Goal: Task Accomplishment & Management: Manage account settings

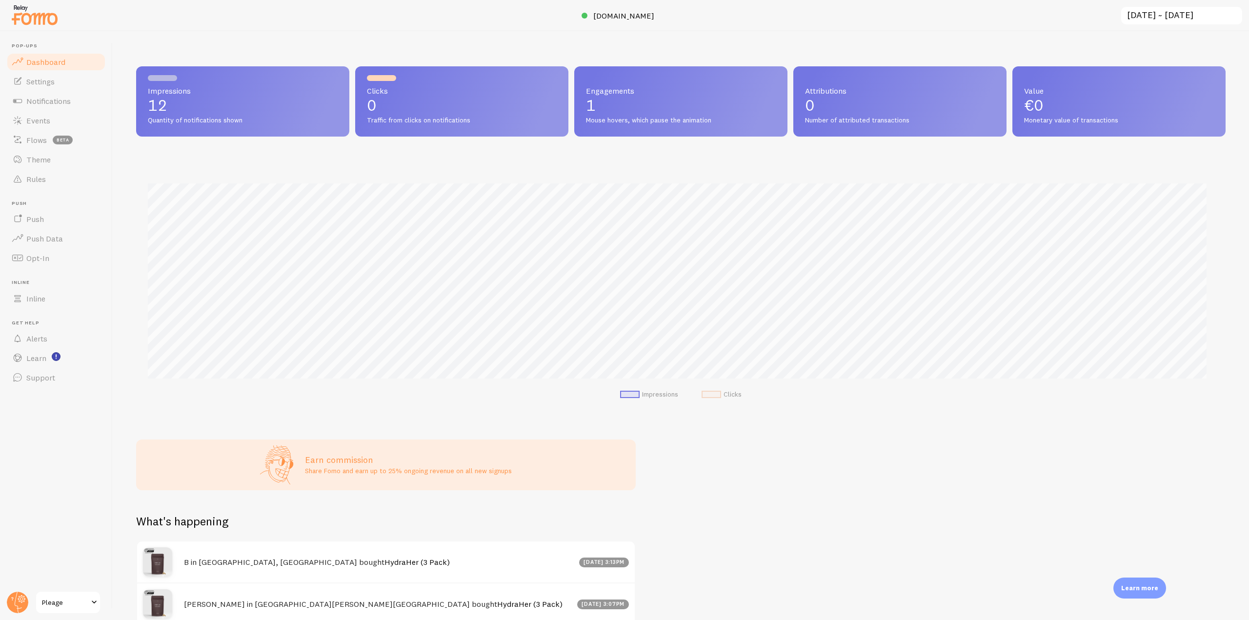
scroll to position [256, 1082]
click at [613, 19] on span "[DOMAIN_NAME]" at bounding box center [623, 16] width 61 height 10
click at [39, 158] on span "Theme" at bounding box center [38, 160] width 24 height 10
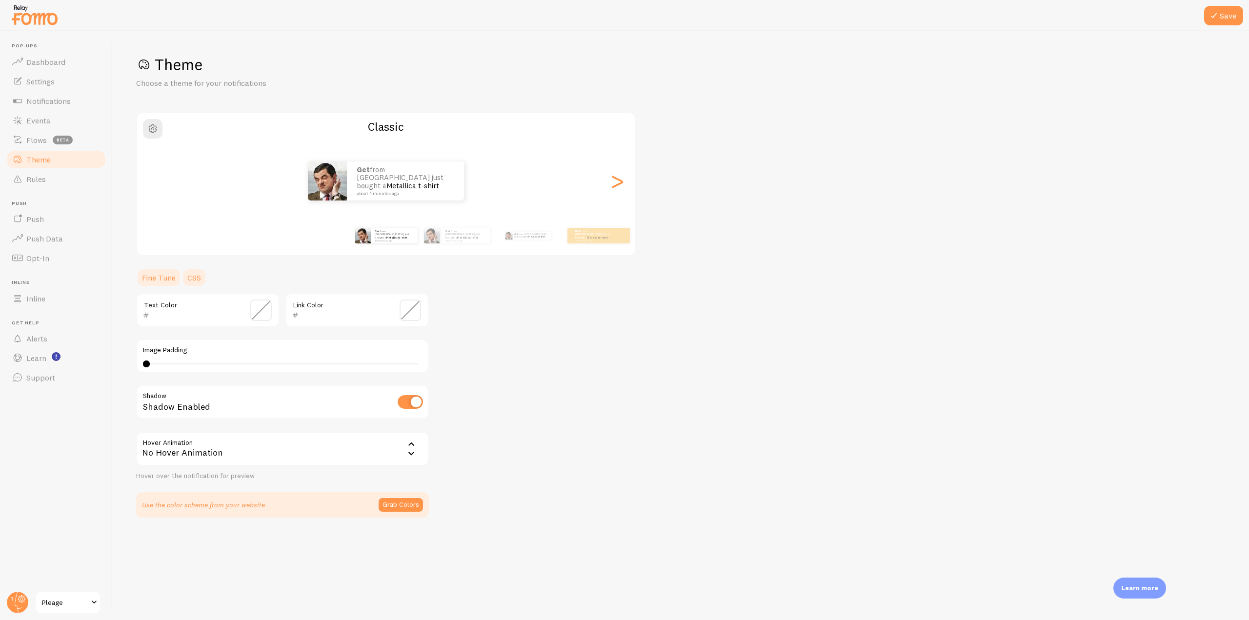
click at [197, 276] on link "CSS" at bounding box center [193, 278] width 25 height 20
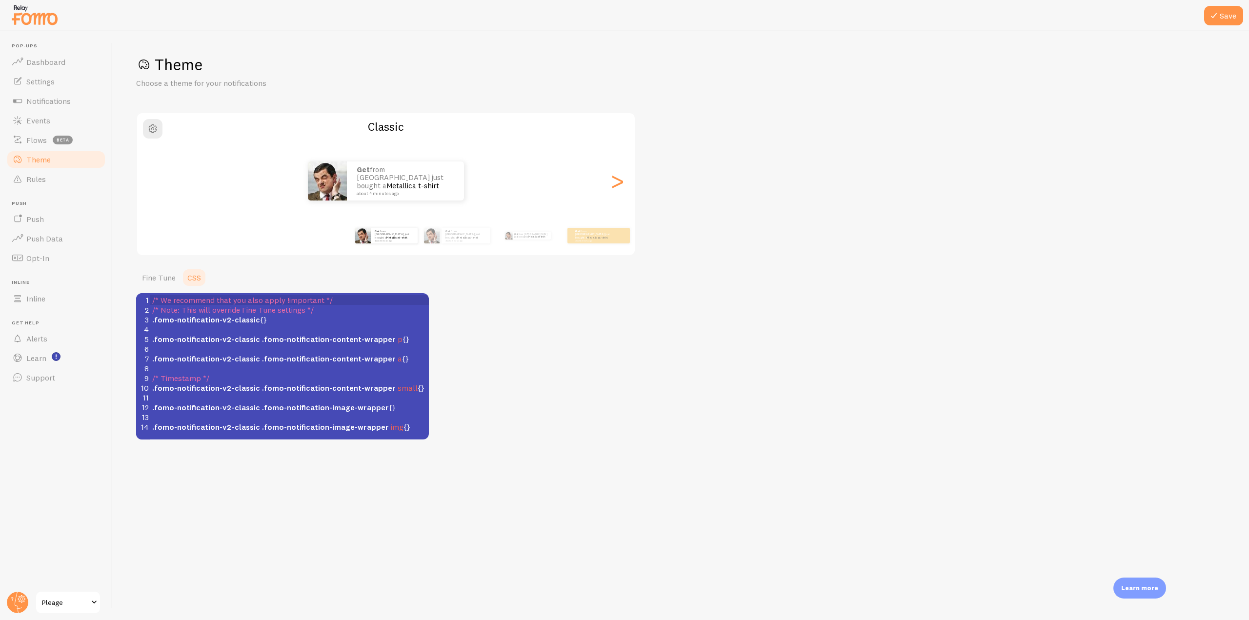
scroll to position [4, 0]
click at [260, 319] on span ".fomo-notification-v2-classic {}" at bounding box center [209, 320] width 115 height 10
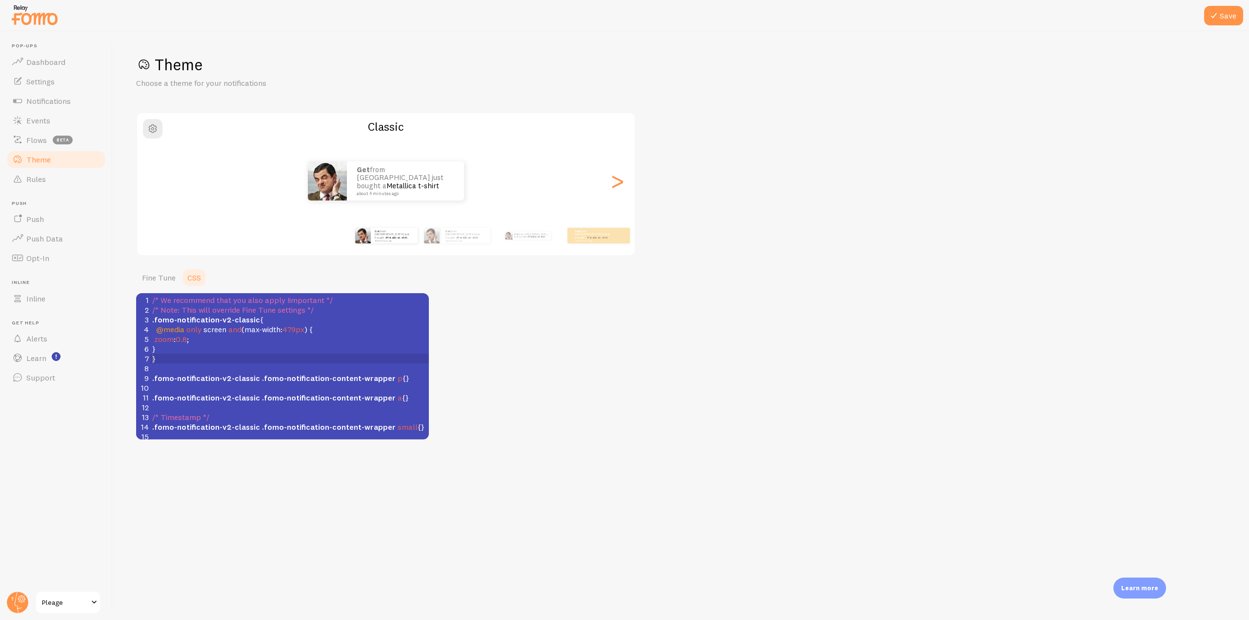
click at [151, 360] on pre "}" at bounding box center [289, 359] width 279 height 10
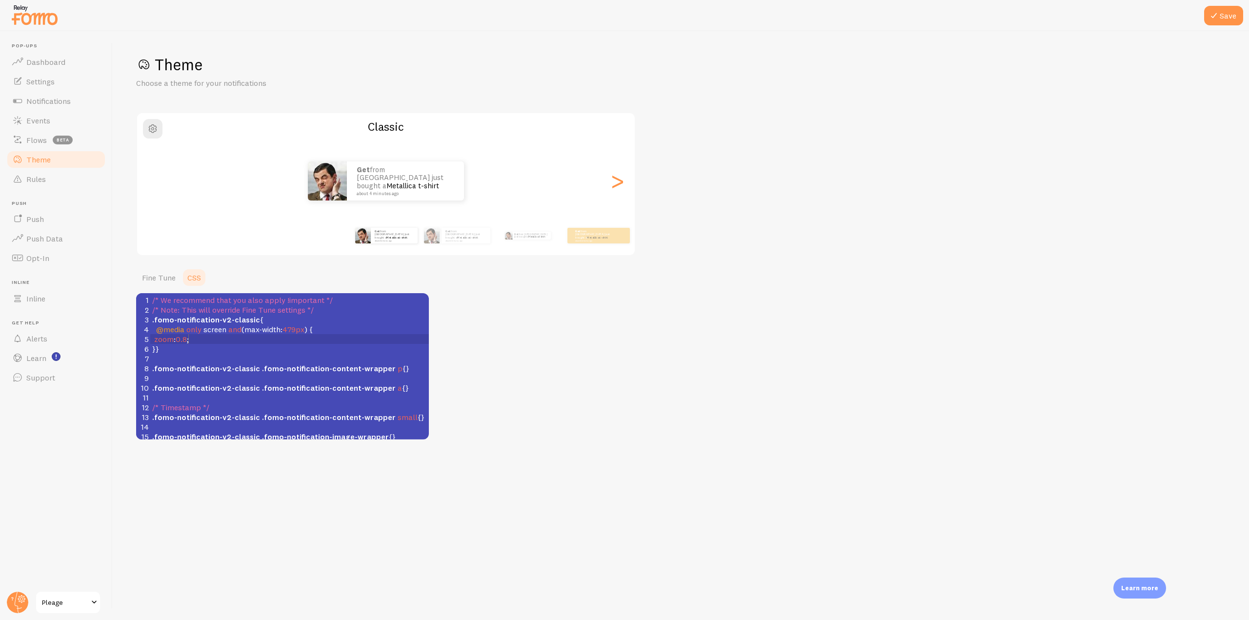
click at [187, 340] on span "0.8" at bounding box center [181, 339] width 11 height 10
type textarea "5"
click at [1232, 16] on button "Save" at bounding box center [1223, 16] width 39 height 20
click at [39, 84] on span "Settings" at bounding box center [40, 82] width 28 height 10
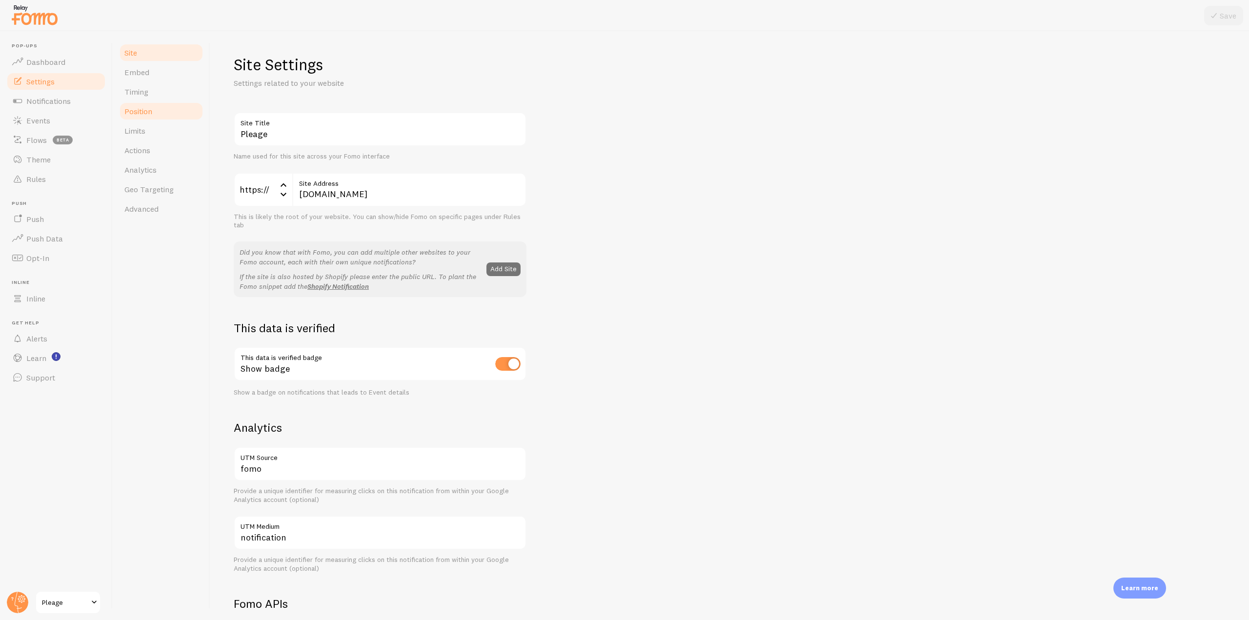
click at [151, 114] on span "Position" at bounding box center [138, 111] width 28 height 10
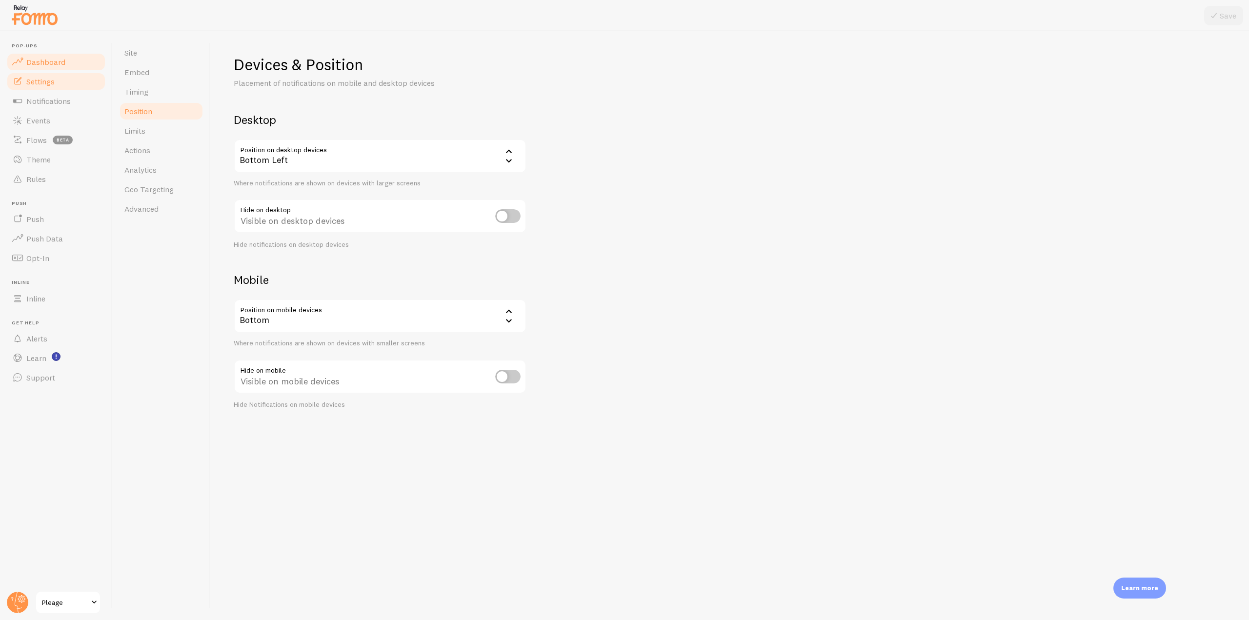
click at [60, 56] on link "Dashboard" at bounding box center [56, 62] width 100 height 20
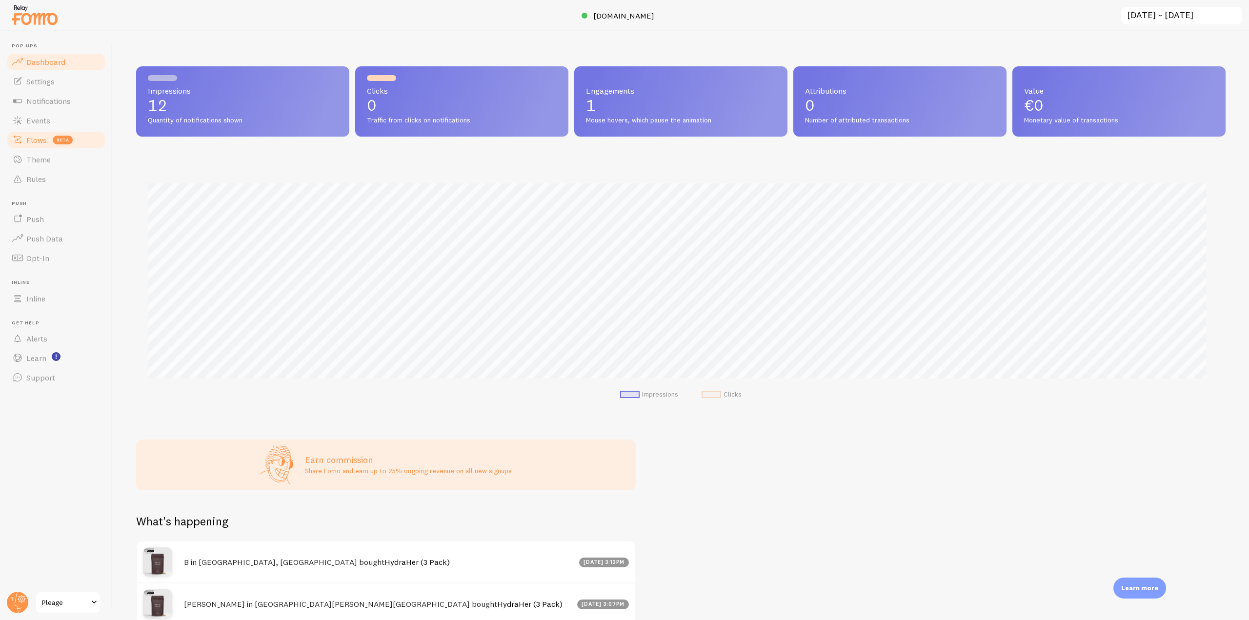
scroll to position [256, 1082]
click at [52, 120] on link "Events" at bounding box center [56, 121] width 100 height 20
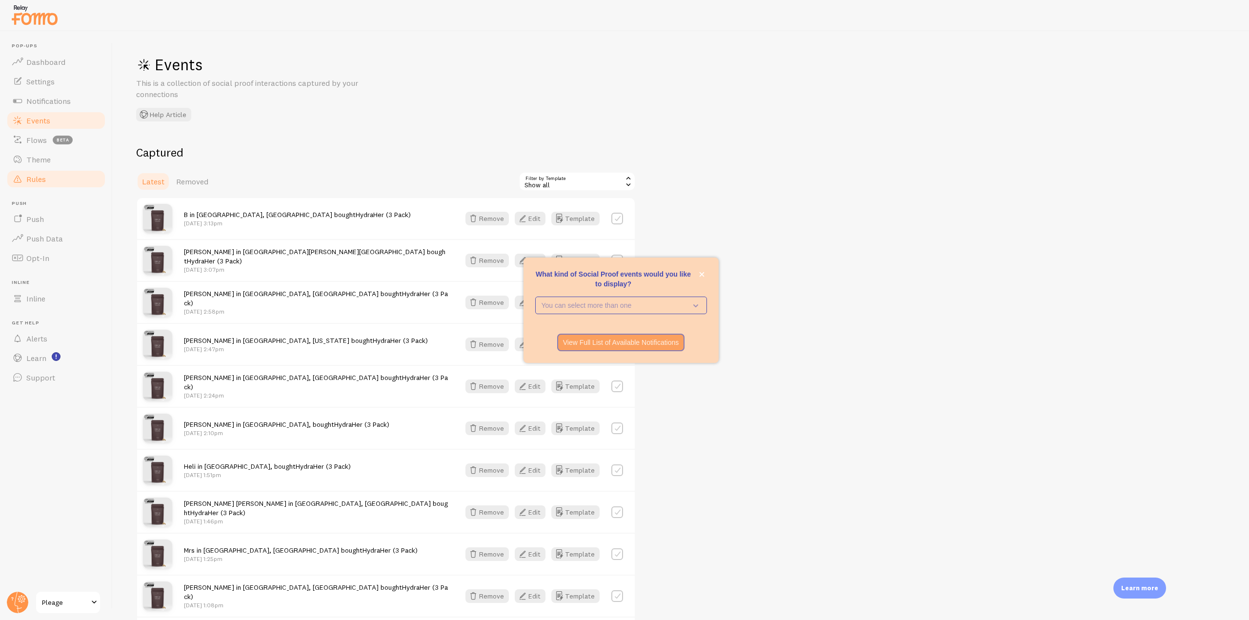
click at [54, 183] on link "Rules" at bounding box center [56, 179] width 100 height 20
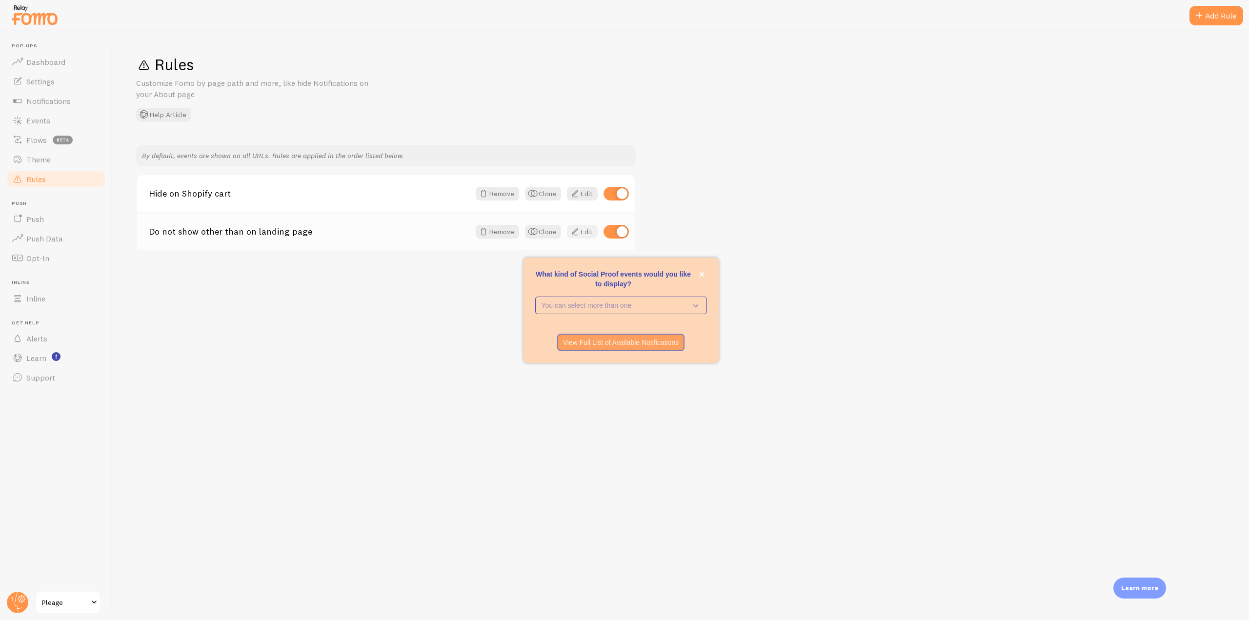
click at [581, 228] on link "Edit" at bounding box center [582, 232] width 31 height 14
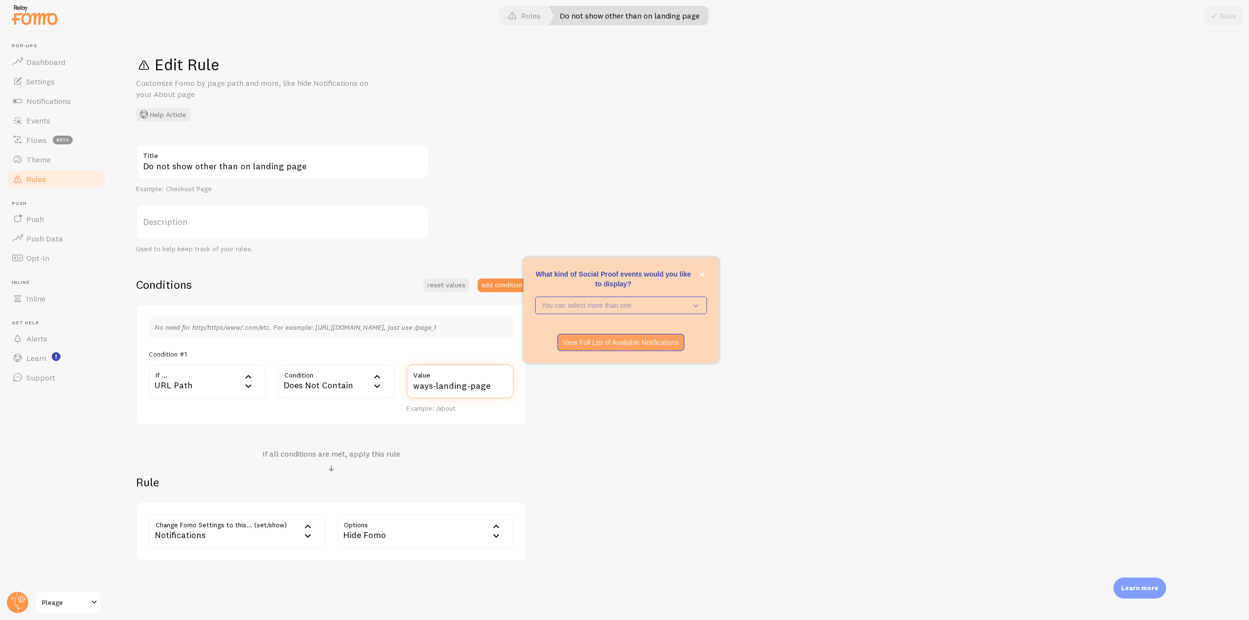
drag, startPoint x: 500, startPoint y: 385, endPoint x: 397, endPoint y: 385, distance: 102.9
click at [397, 385] on div "If ... url URL Path URL Path URL Parameter Home page Mobile Browser URL Host CS…" at bounding box center [331, 388] width 377 height 49
click at [455, 385] on input "ways-landing-page" at bounding box center [459, 381] width 107 height 34
drag, startPoint x: 490, startPoint y: 390, endPoint x: 371, endPoint y: 392, distance: 118.6
click at [371, 392] on div "If ... url URL Path URL Path URL Parameter Home page Mobile Browser URL Host CS…" at bounding box center [331, 388] width 377 height 49
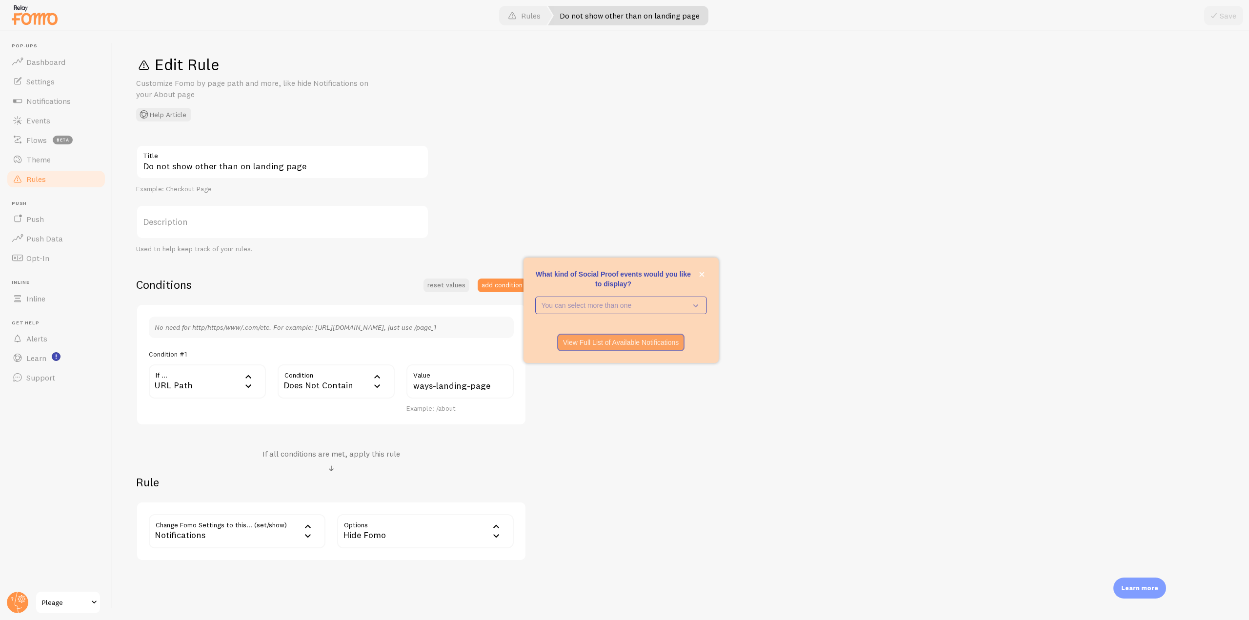
click at [575, 166] on div "Do not show other than on landing page Title Example: Checkout Page Description…" at bounding box center [680, 353] width 1089 height 416
drag, startPoint x: 503, startPoint y: 385, endPoint x: 394, endPoint y: 387, distance: 109.3
click at [394, 387] on div "If ... url URL Path URL Path URL Parameter Home page Mobile Browser URL Host CS…" at bounding box center [331, 388] width 377 height 49
click at [47, 24] on img at bounding box center [34, 14] width 49 height 25
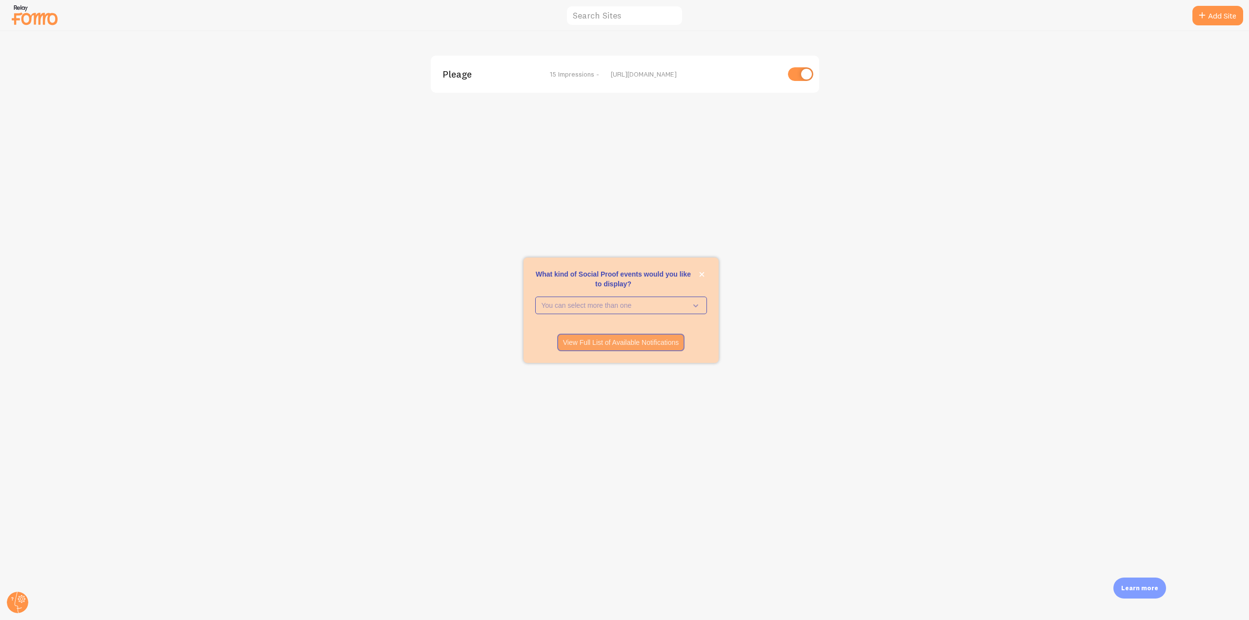
click at [464, 65] on div "Pleage 15 Impressions - [URL][DOMAIN_NAME]" at bounding box center [625, 74] width 388 height 37
click at [454, 76] on span "Pleage" at bounding box center [481, 74] width 79 height 9
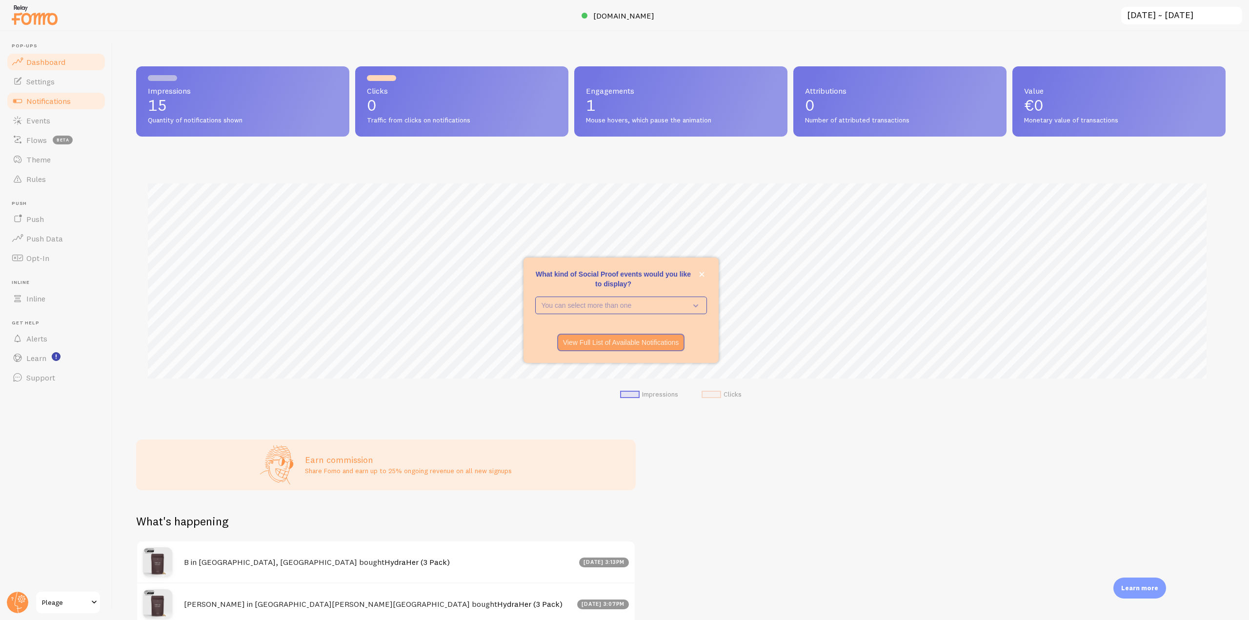
scroll to position [256, 1082]
click at [64, 166] on link "Theme" at bounding box center [56, 160] width 100 height 20
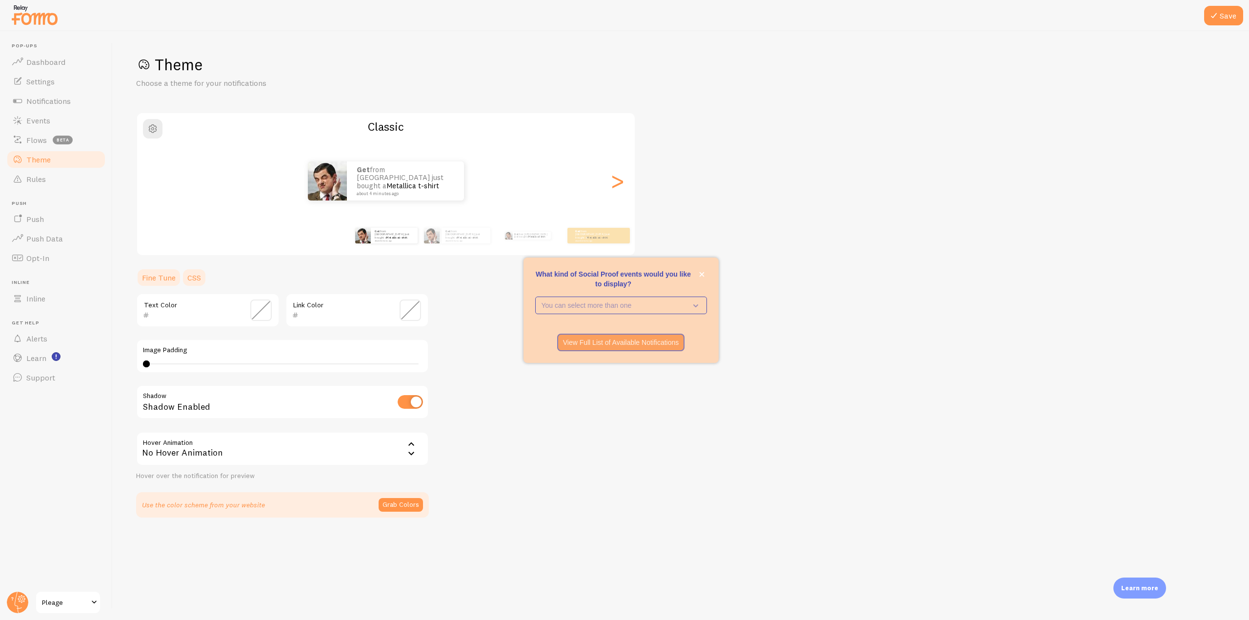
click at [193, 273] on link "CSS" at bounding box center [193, 278] width 25 height 20
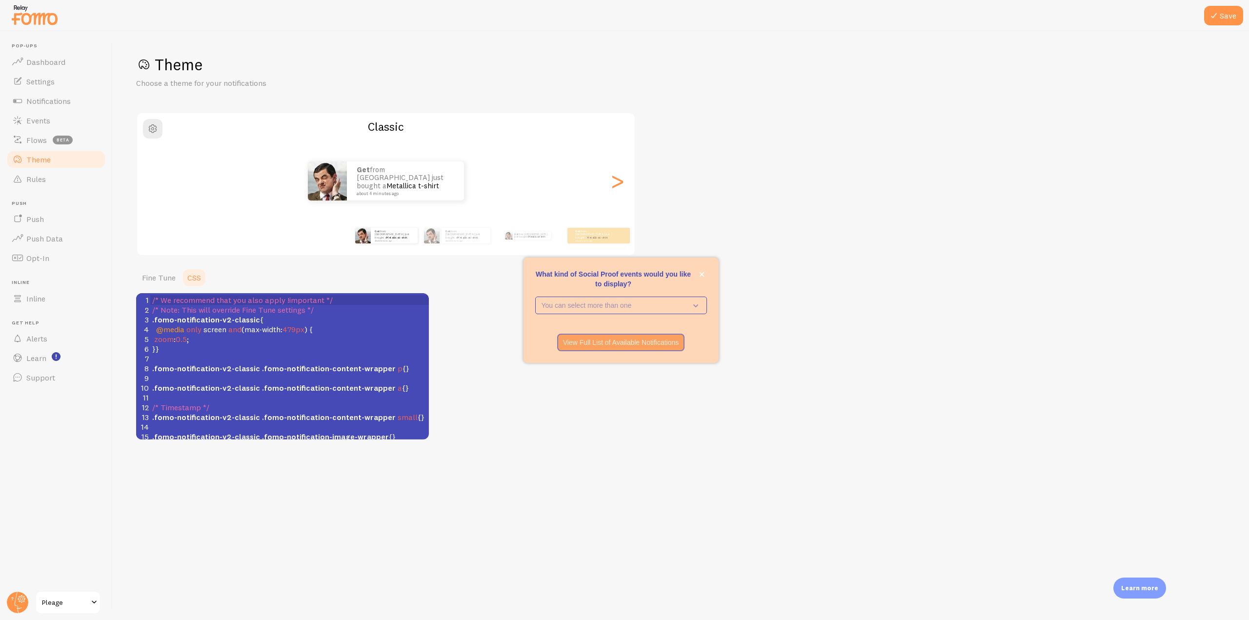
scroll to position [4, 0]
click at [187, 341] on span "0.5" at bounding box center [181, 339] width 11 height 10
type textarea "7"
click at [1228, 7] on button "Save" at bounding box center [1223, 16] width 39 height 20
